Goal: Navigation & Orientation: Find specific page/section

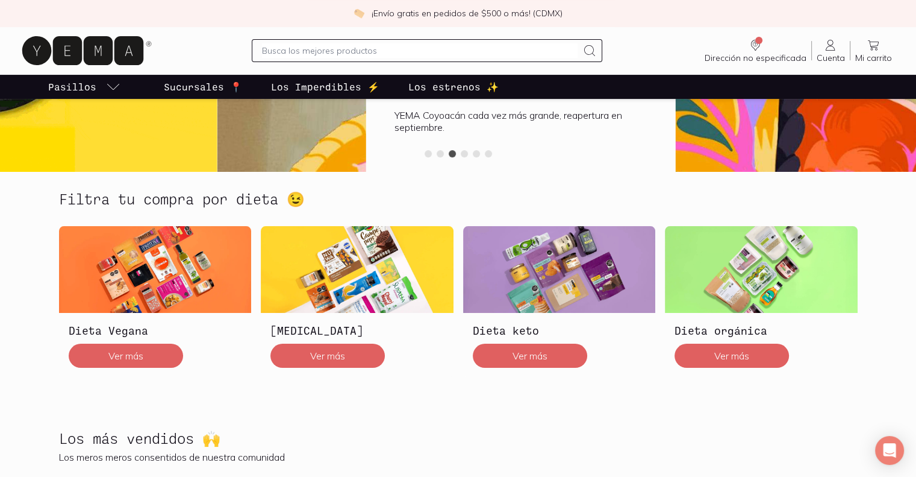
scroll to position [241, 0]
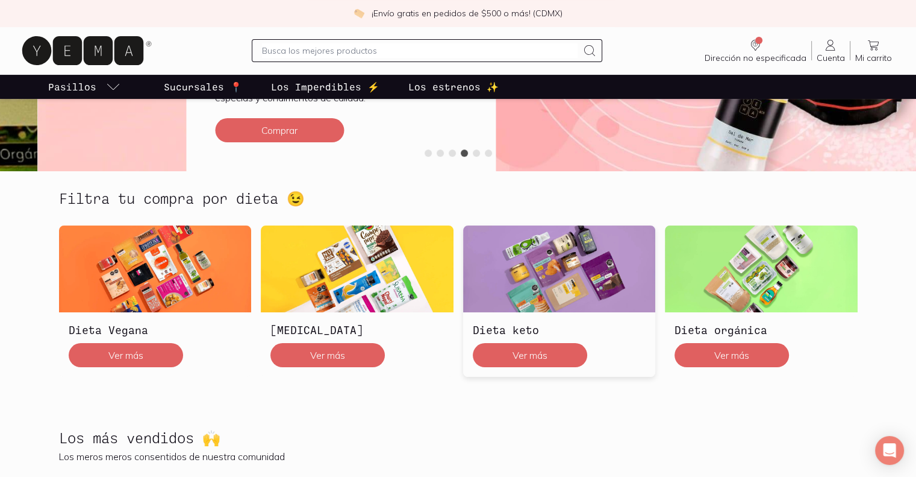
click at [542, 297] on img at bounding box center [559, 268] width 193 height 87
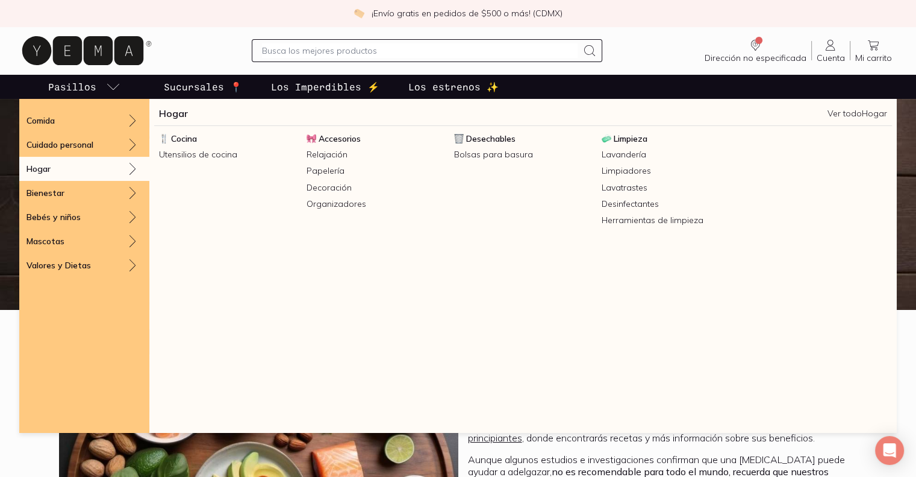
click at [80, 162] on div "Hogar" at bounding box center [84, 169] width 130 height 24
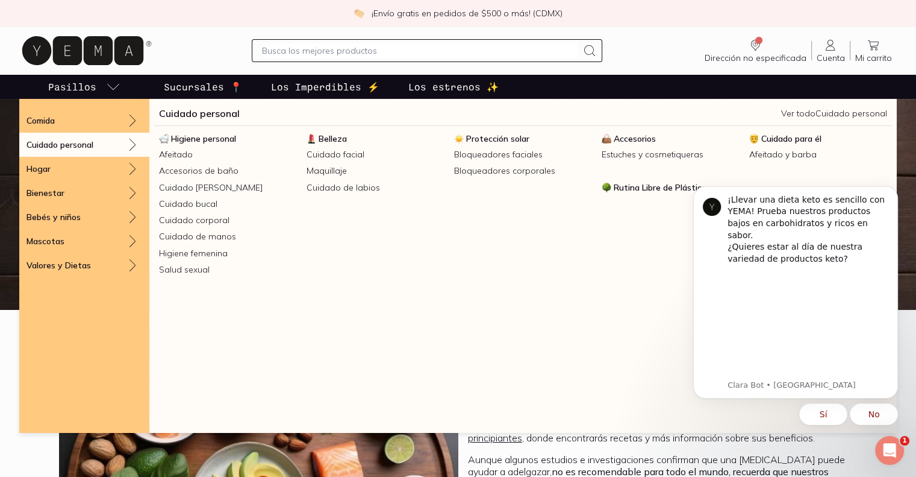
click at [83, 148] on p "Cuidado personal" at bounding box center [60, 144] width 67 height 11
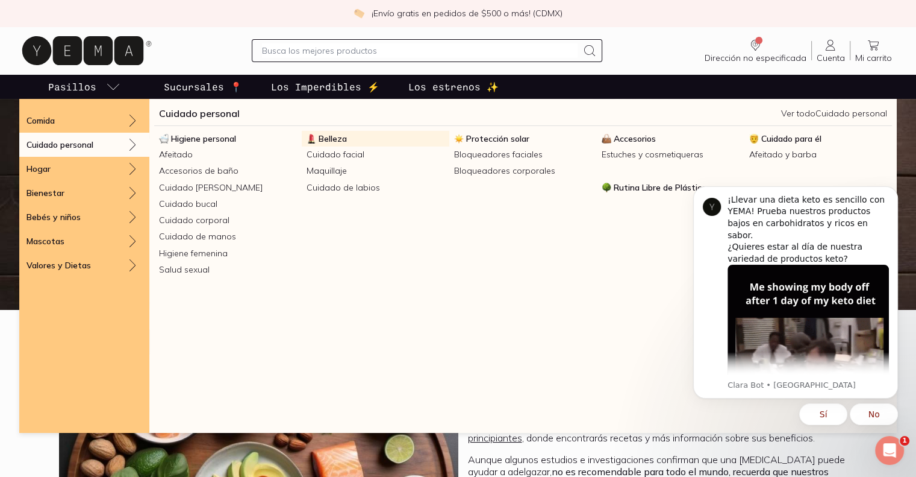
click at [352, 137] on link "Belleza" at bounding box center [376, 139] width 148 height 16
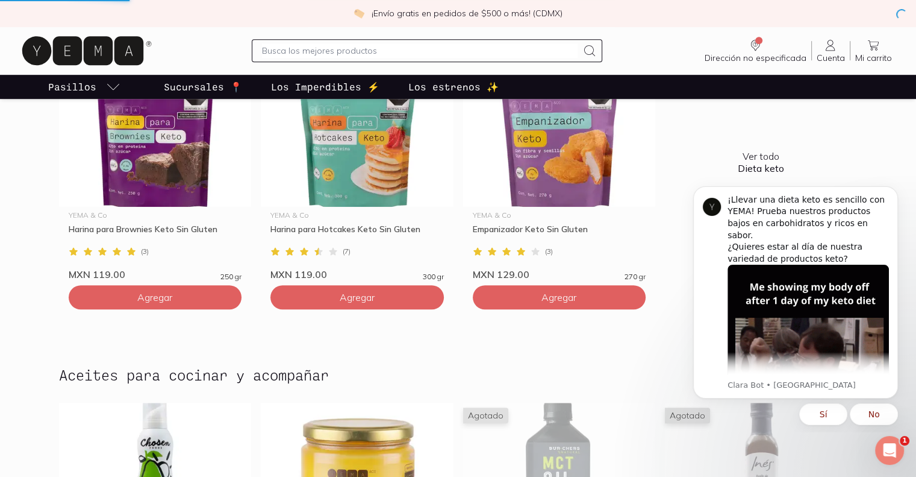
scroll to position [843, 0]
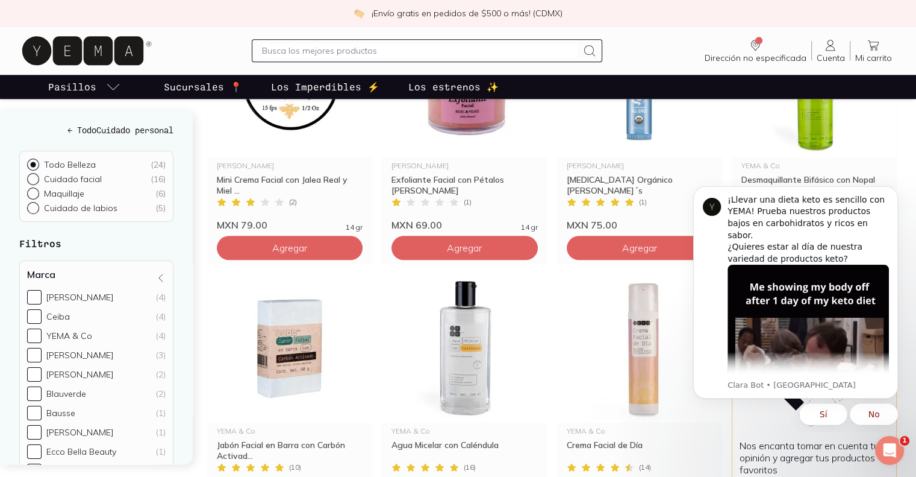
scroll to position [1325, 0]
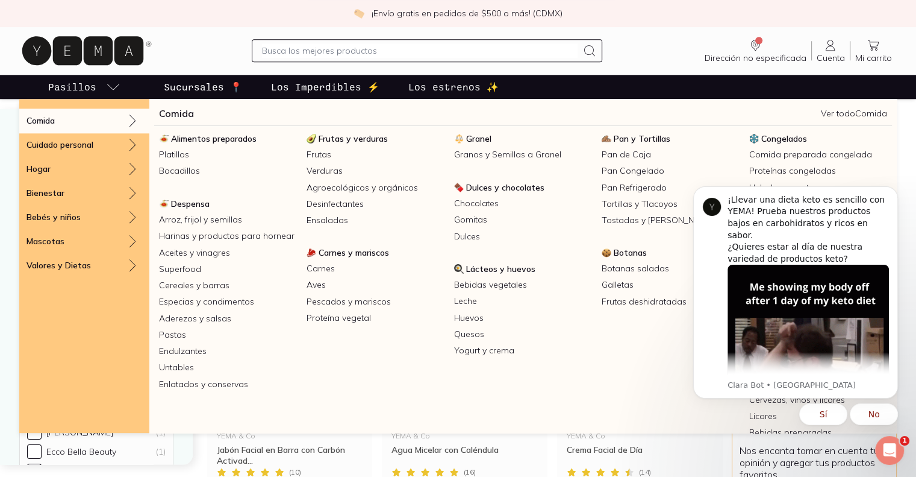
click at [101, 87] on link "Pasillos" at bounding box center [84, 87] width 77 height 24
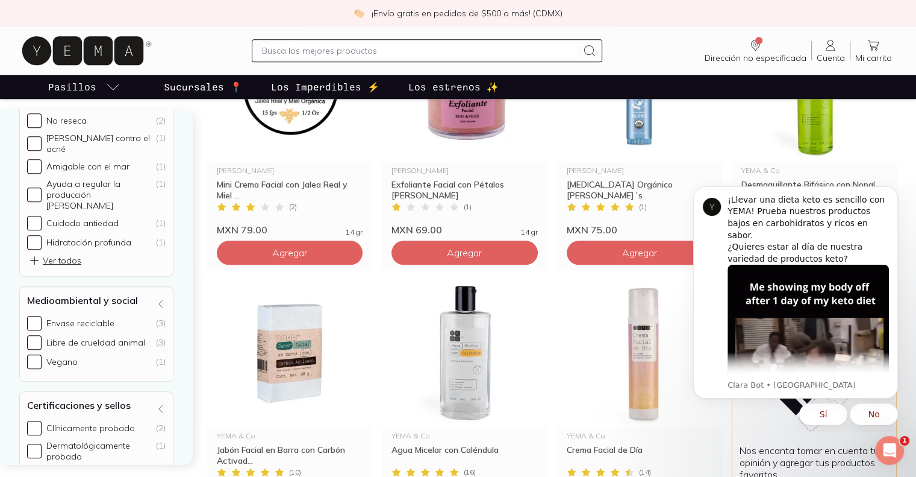
scroll to position [612, 0]
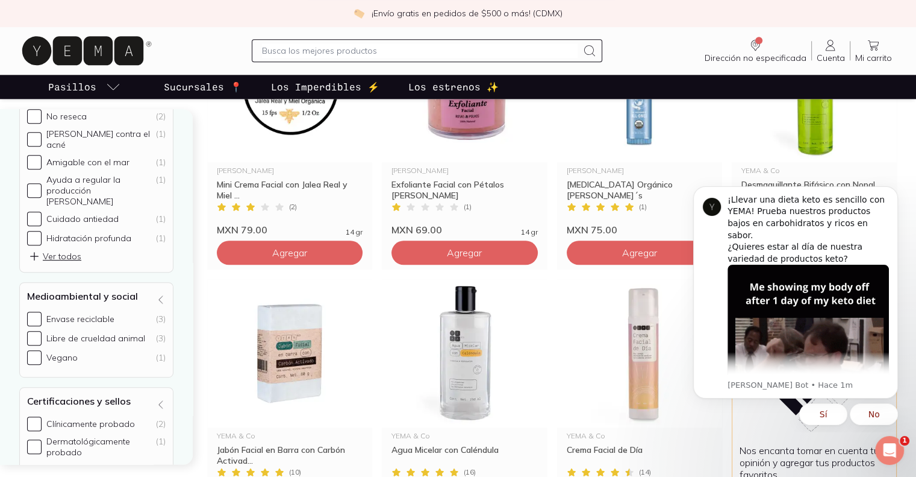
drag, startPoint x: 233, startPoint y: 1, endPoint x: 904, endPoint y: 140, distance: 686.0
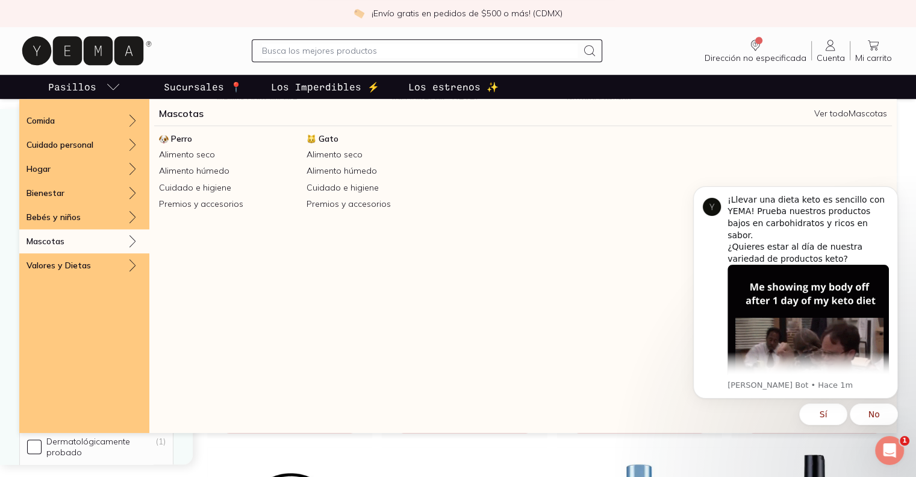
scroll to position [843, 0]
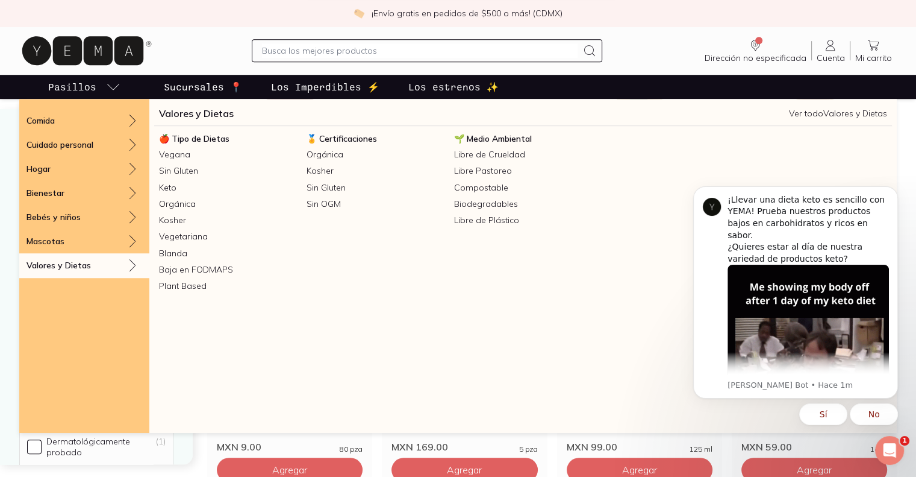
click at [99, 264] on div "Valores y Dietas" at bounding box center [84, 265] width 130 height 24
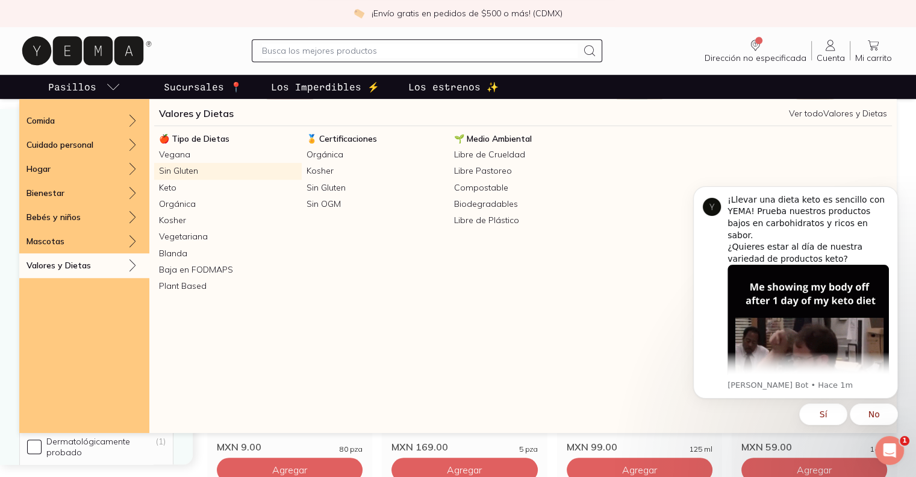
click at [192, 173] on link "Sin Gluten" at bounding box center [228, 171] width 148 height 16
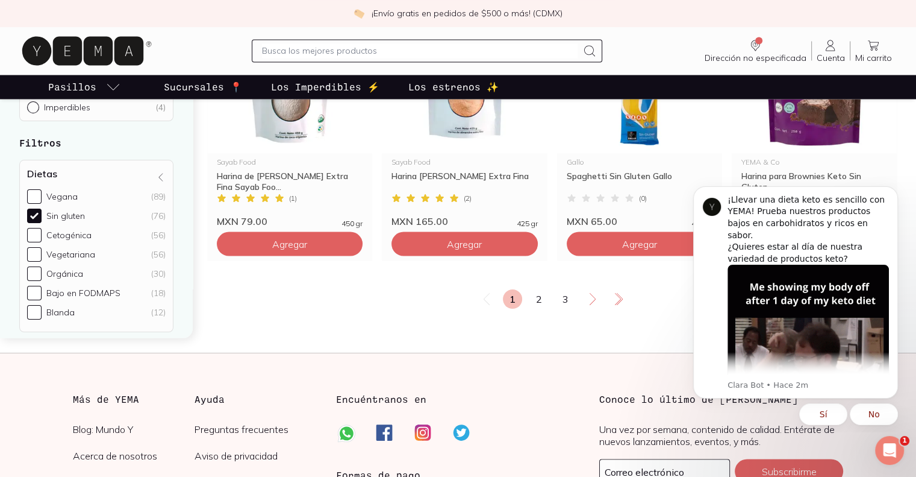
scroll to position [2169, 0]
